Goal: Task Accomplishment & Management: Manage account settings

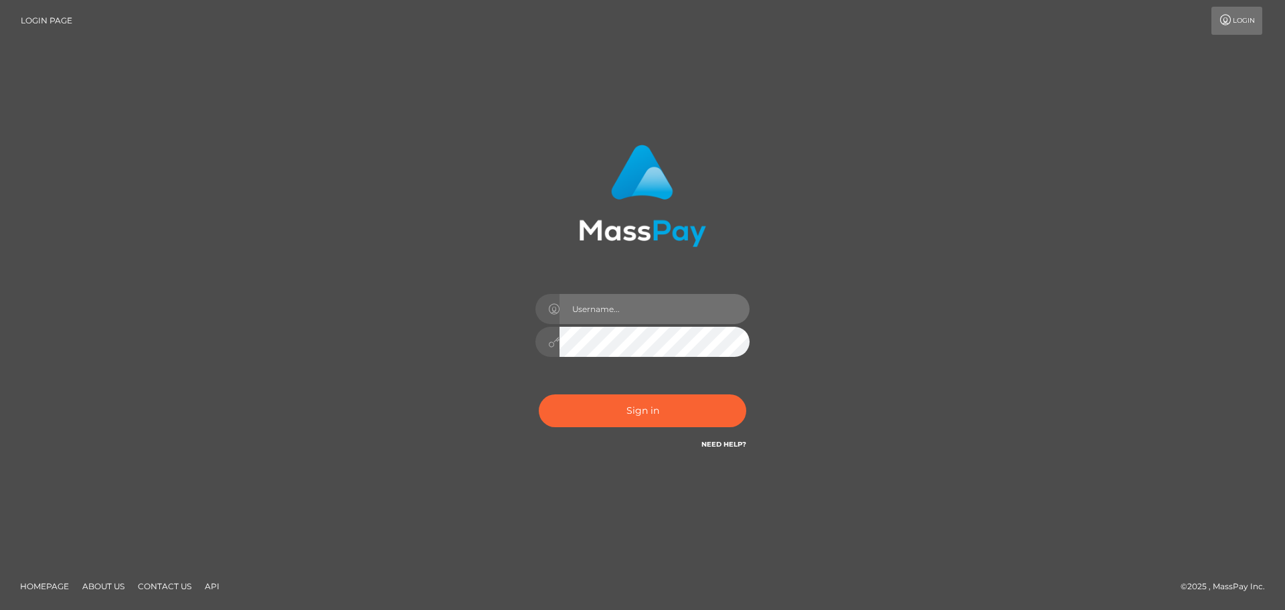
click at [626, 310] on input "text" at bounding box center [655, 309] width 190 height 30
type input "Veronica"
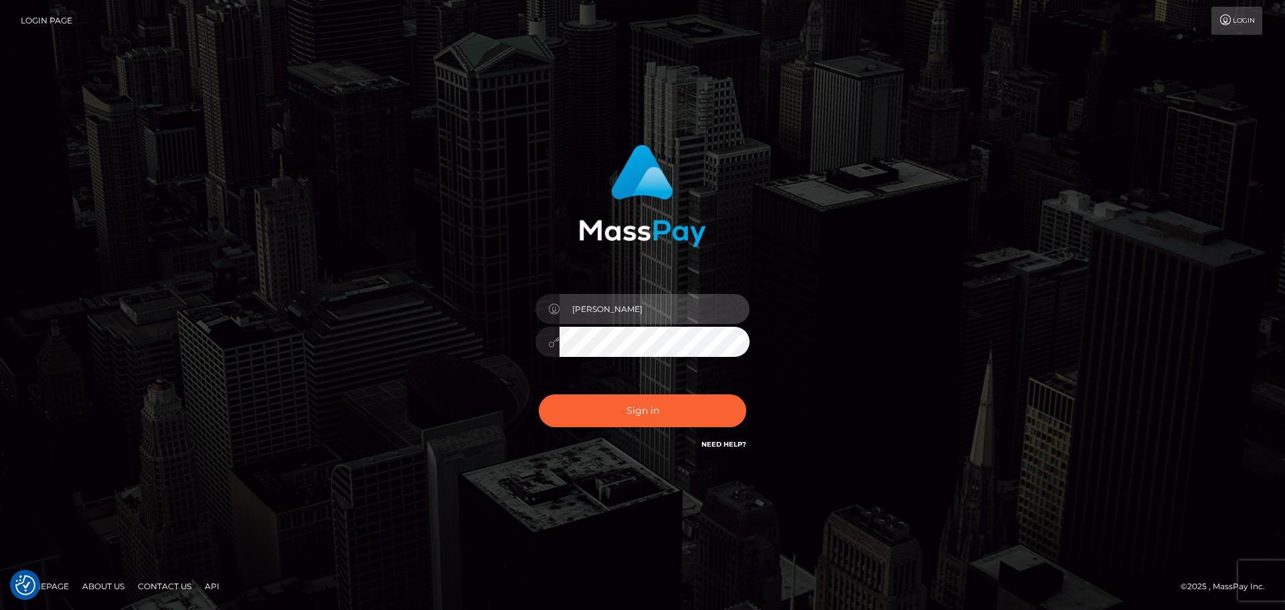
click at [644, 303] on input "Veronica" at bounding box center [655, 309] width 190 height 30
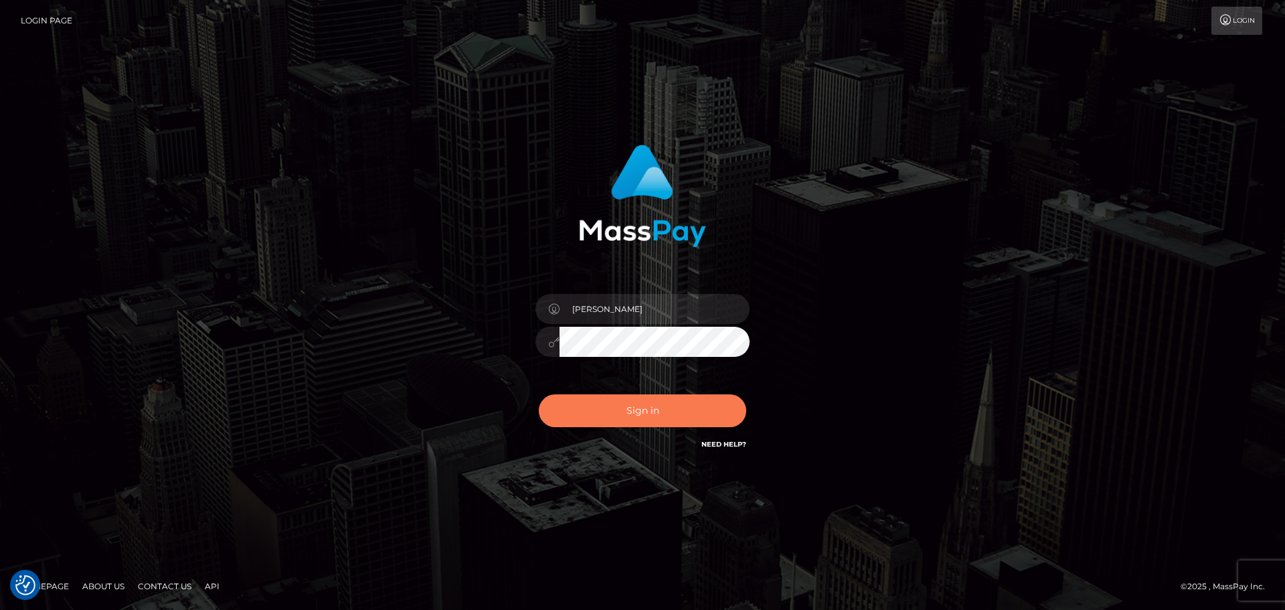
click at [613, 407] on button "Sign in" at bounding box center [643, 410] width 208 height 33
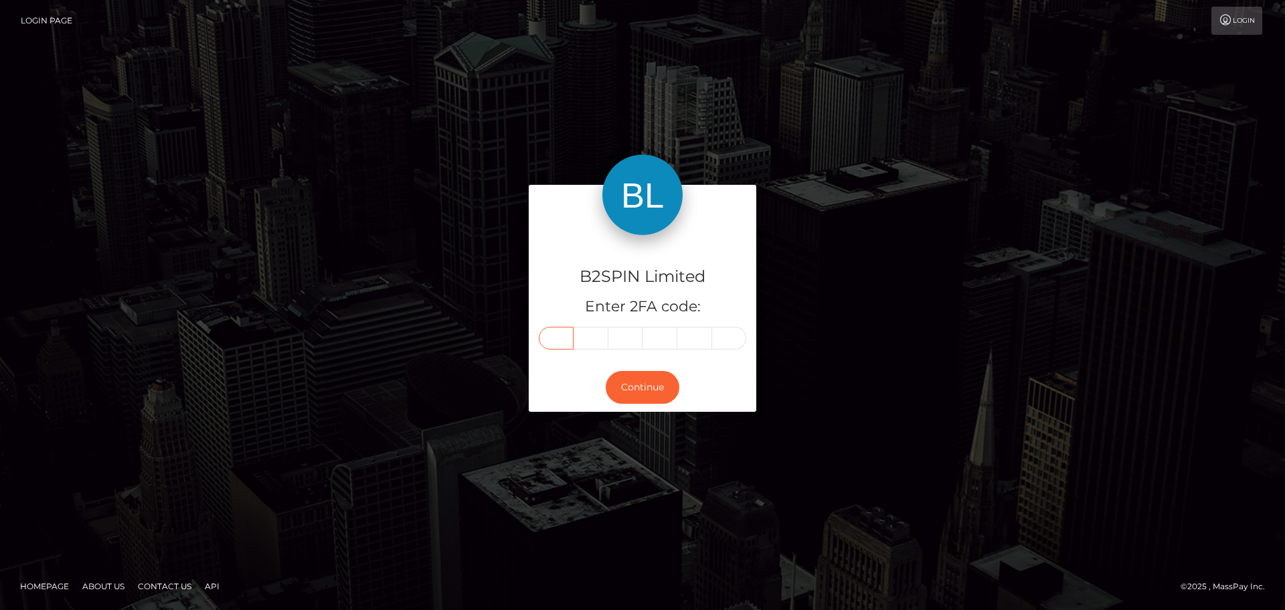
click at [546, 338] on input "text" at bounding box center [556, 338] width 35 height 23
paste input "3"
type input "3"
type input "0"
type input "8"
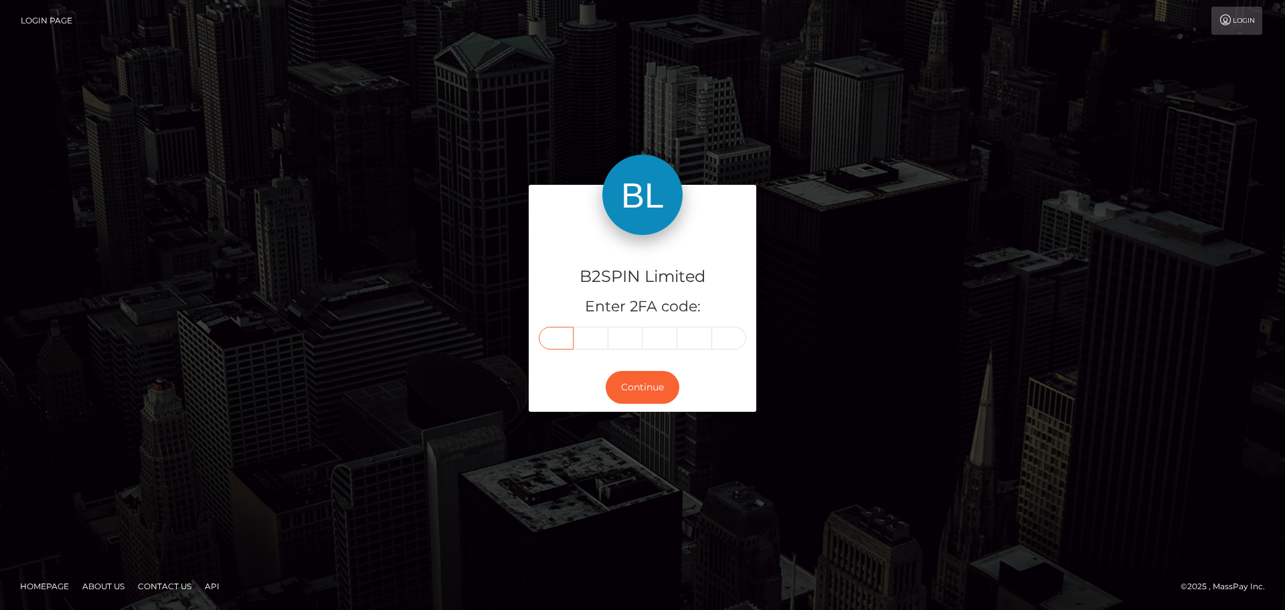
type input "0"
type input "2"
type input "0"
click at [645, 384] on button "Continue" at bounding box center [643, 387] width 74 height 33
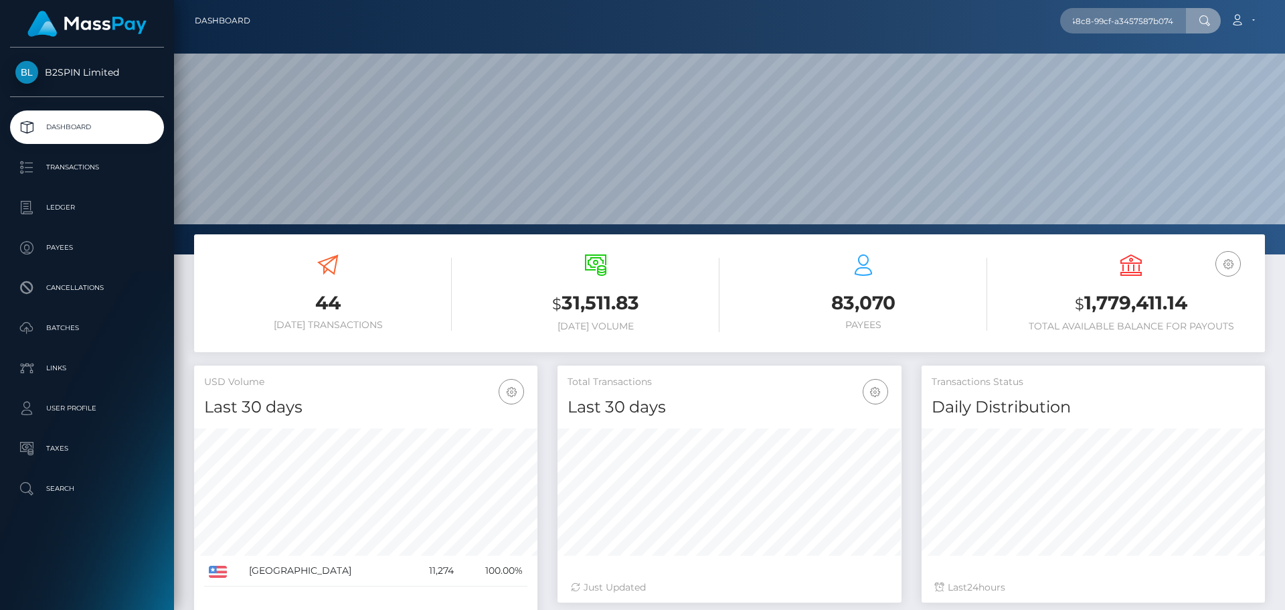
scroll to position [238, 344]
type input "d01b7975-0222-48c8-99cf-a3457587b074"
click at [1107, 66] on link "GRACE ROSE SCOTT" at bounding box center [1113, 69] width 107 height 25
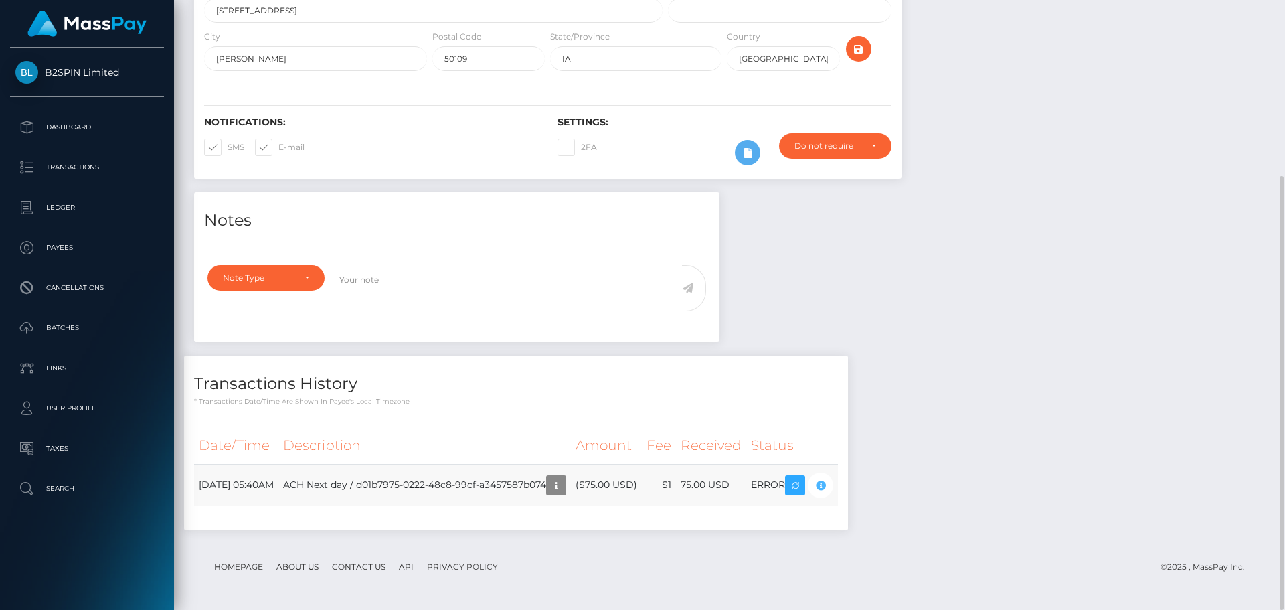
scroll to position [161, 344]
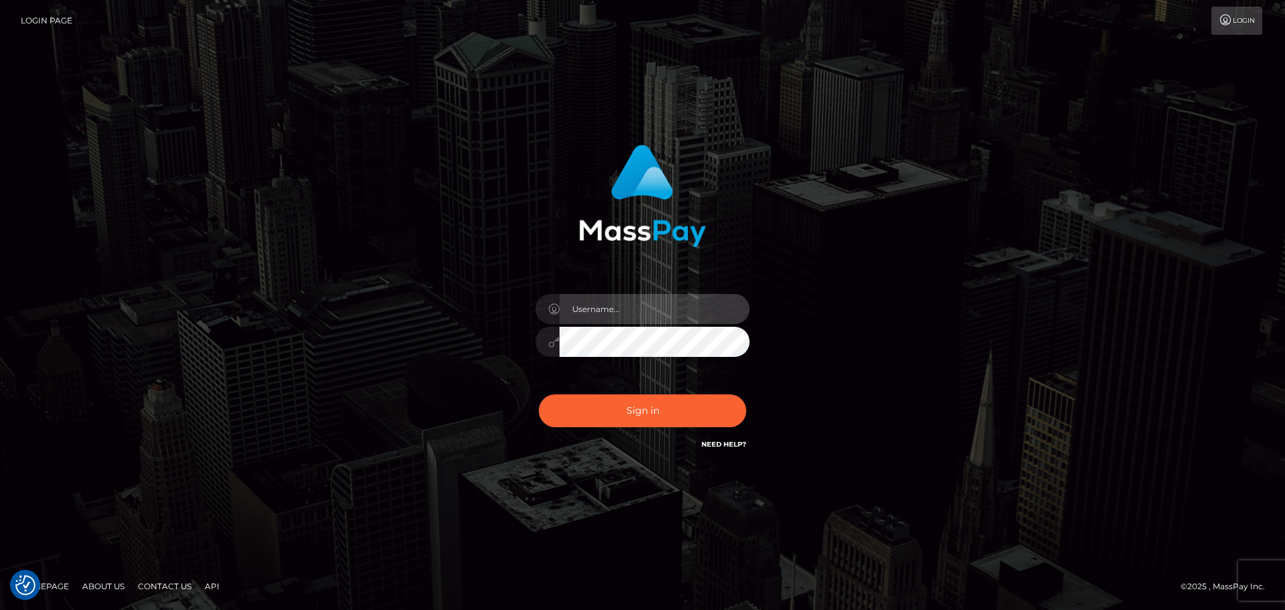
click at [586, 315] on input "text" at bounding box center [655, 309] width 190 height 30
type input "[PERSON_NAME]"
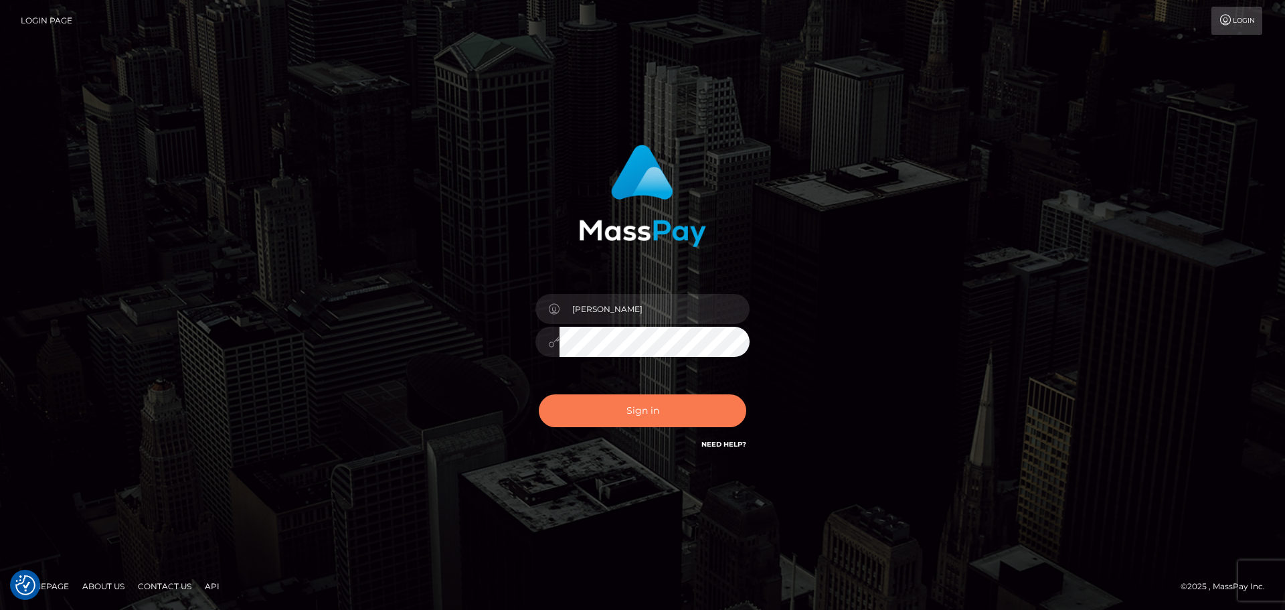
click at [666, 398] on button "Sign in" at bounding box center [643, 410] width 208 height 33
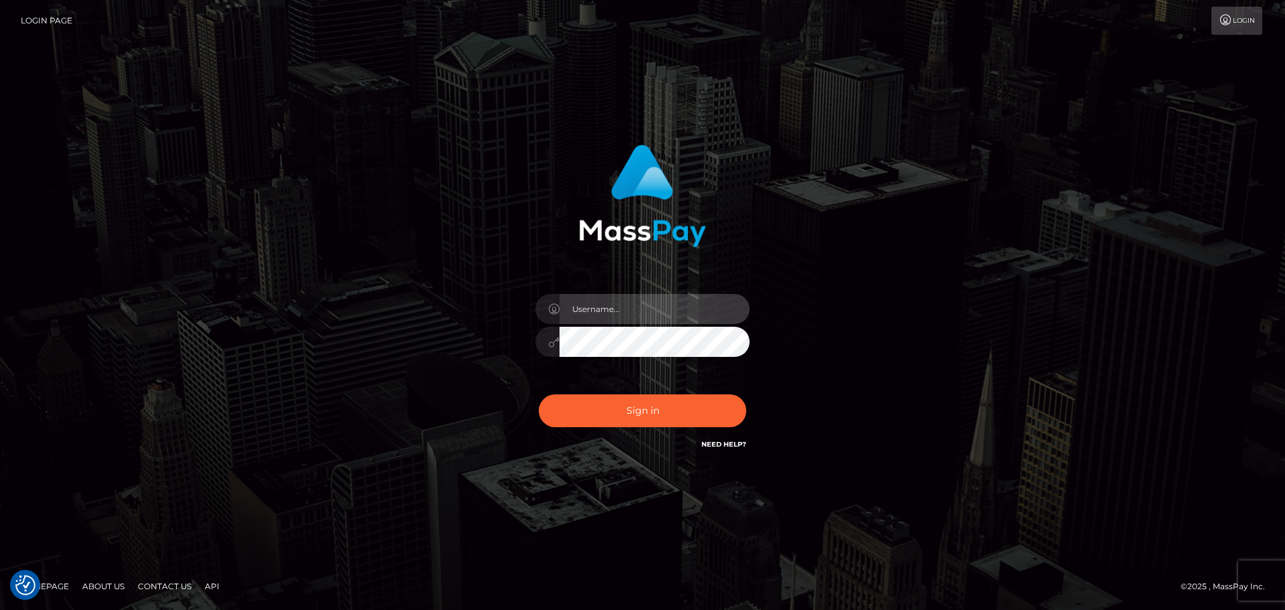
click at [635, 315] on input "text" at bounding box center [655, 309] width 190 height 30
type input "Veronica"
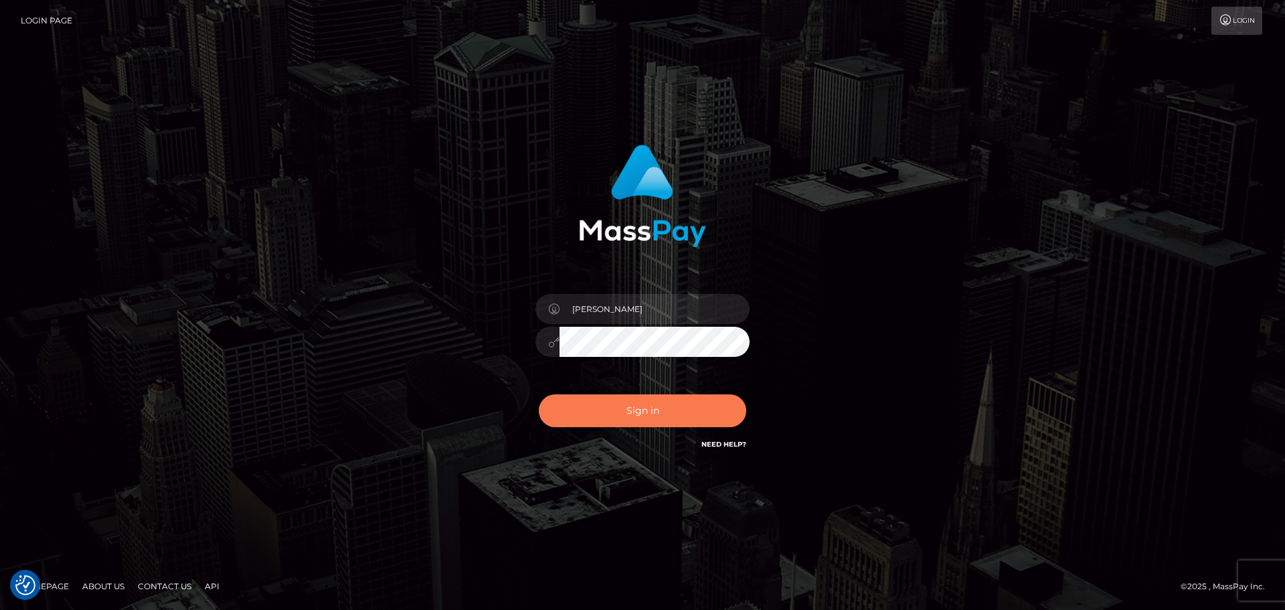
click at [658, 403] on button "Sign in" at bounding box center [643, 410] width 208 height 33
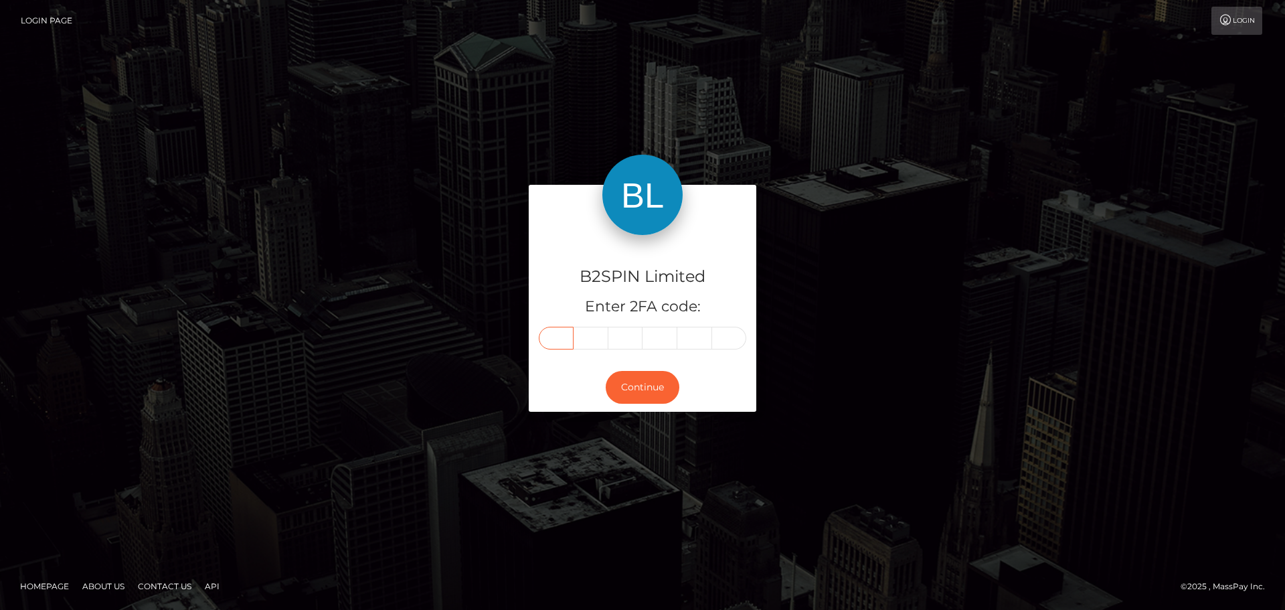
paste input "3"
type input "3"
type input "7"
type input "2"
type input "1"
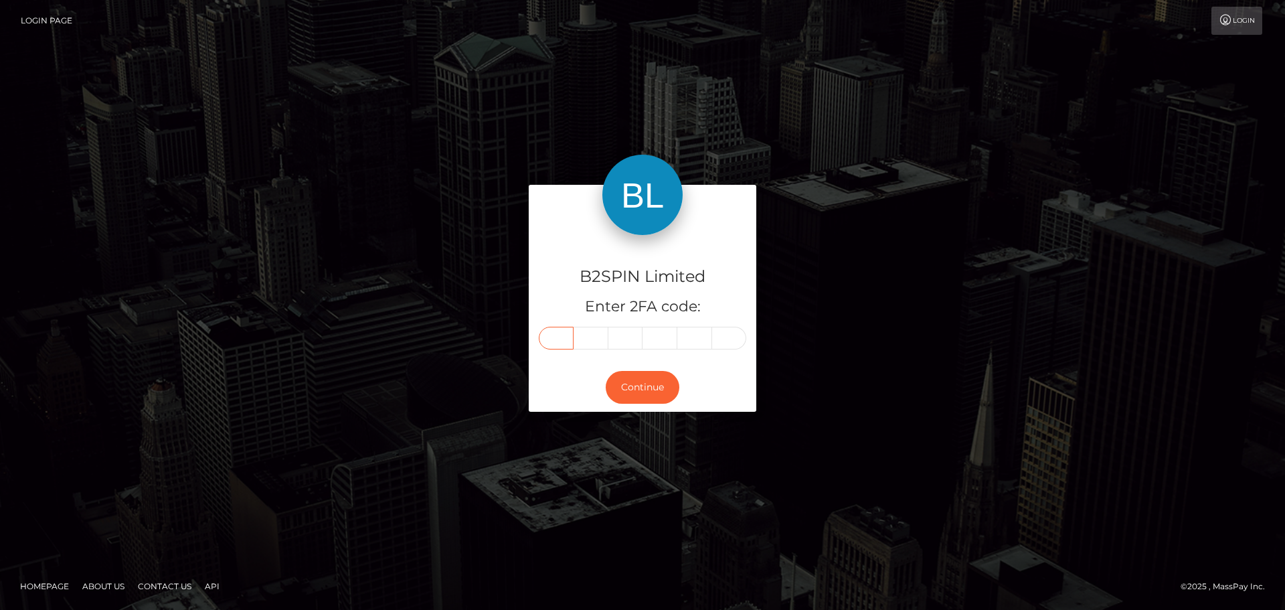
type input "0"
type input "8"
click at [634, 373] on button "Continue" at bounding box center [643, 387] width 74 height 33
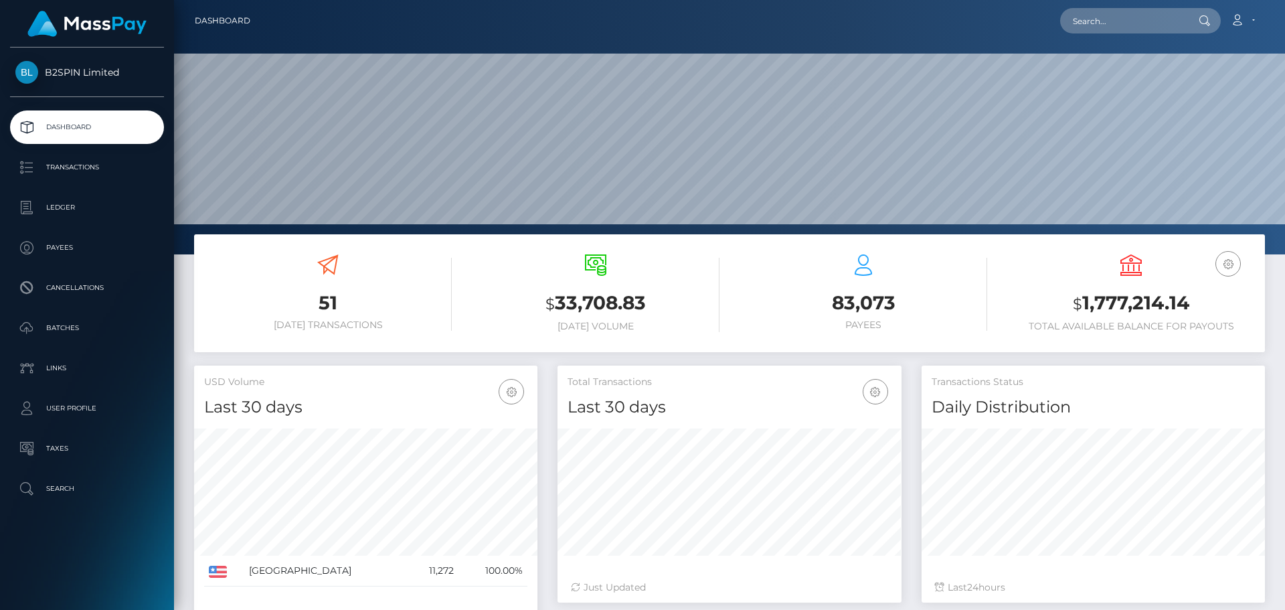
scroll to position [238, 344]
click at [69, 169] on p "Transactions" at bounding box center [86, 167] width 143 height 20
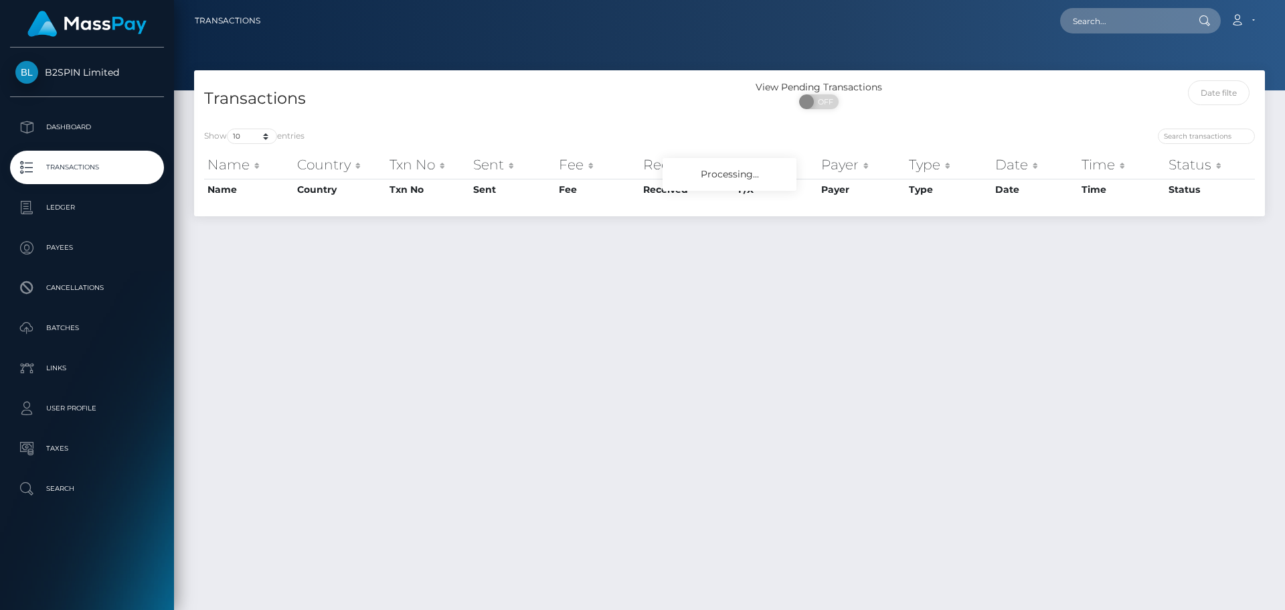
click at [815, 108] on span "OFF" at bounding box center [823, 101] width 33 height 15
checkbox input "true"
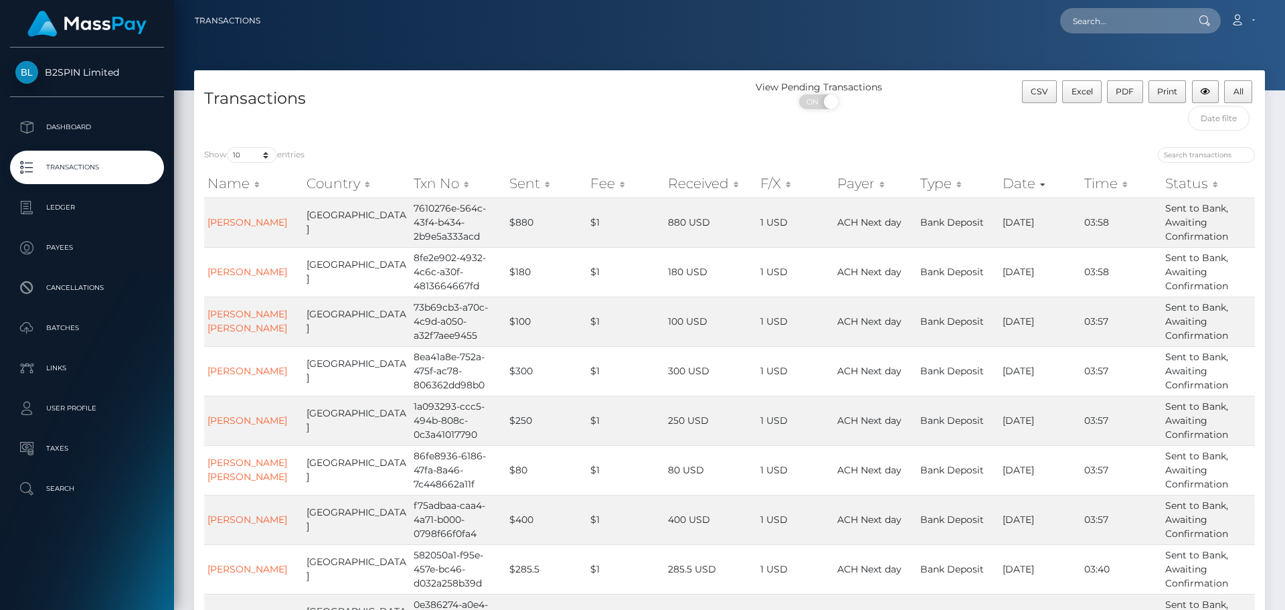
click at [244, 143] on div "Show 10 25 50 100 250 500 1,000 3,500 entries Name Country Txn No Sent Fee Rece…" at bounding box center [729, 442] width 1071 height 611
click at [258, 149] on select "10 25 50 100 250 500 1,000 3,500" at bounding box center [252, 154] width 50 height 15
select select "3500"
click at [228, 147] on select "10 25 50 100 250 500 1,000 3,500" at bounding box center [252, 154] width 50 height 15
click at [495, 145] on div "Show 10 25 50 100 250 500 1,000 3,500 entries Name Country Txn No Sent Fee Rece…" at bounding box center [729, 442] width 1071 height 611
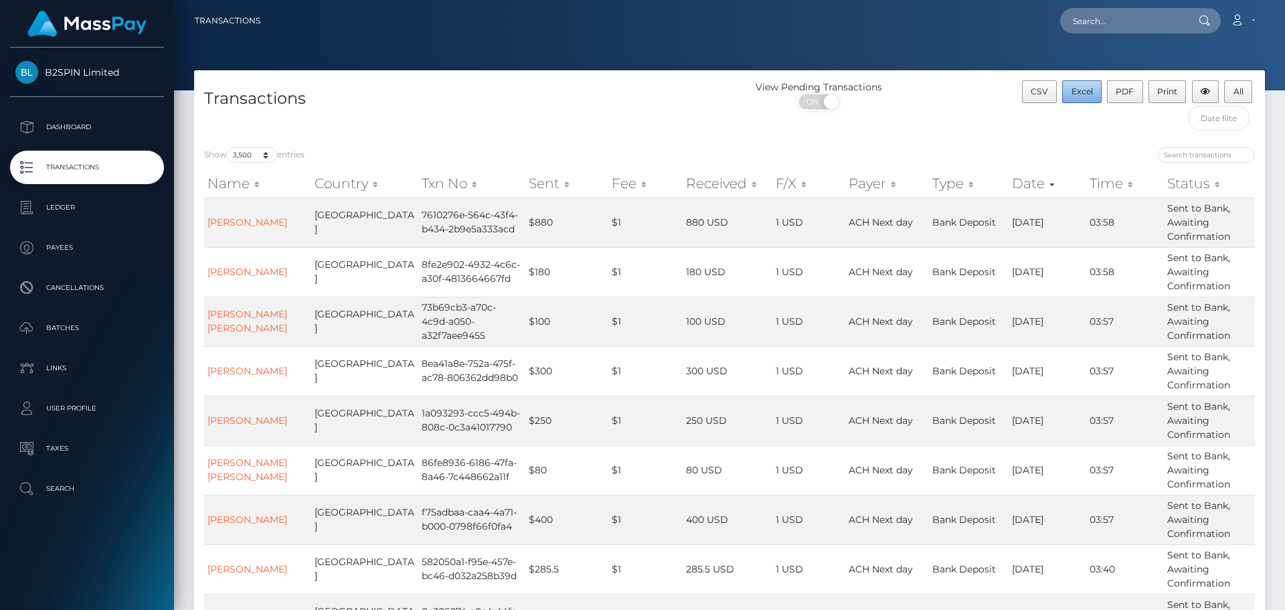
click at [1078, 94] on span "Excel" at bounding box center [1082, 91] width 21 height 10
